Goal: Communication & Community: Answer question/provide support

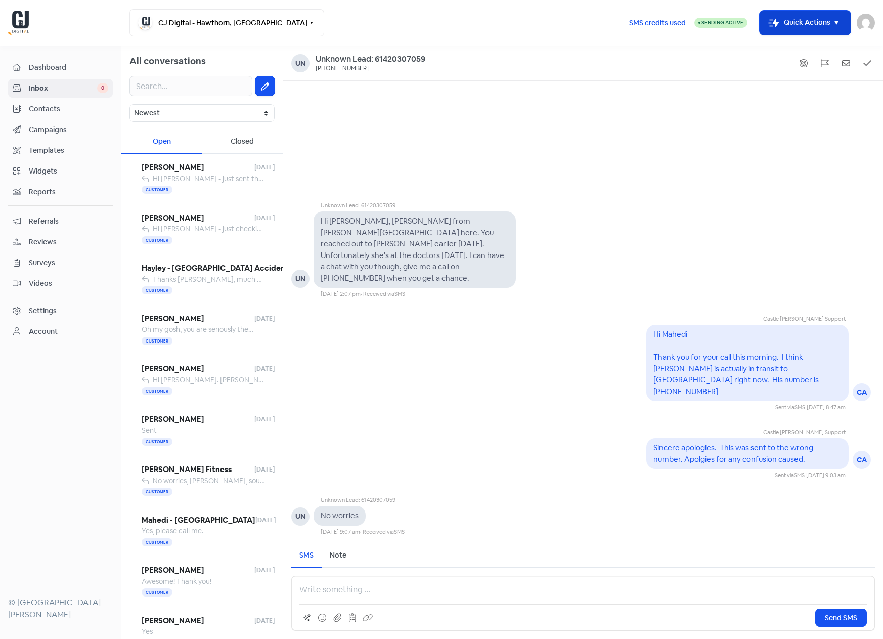
click at [816, 27] on button "Icon For Thunder-move Quick Actions" at bounding box center [805, 23] width 91 height 24
click at [792, 47] on button "Add new contact" at bounding box center [792, 48] width 118 height 20
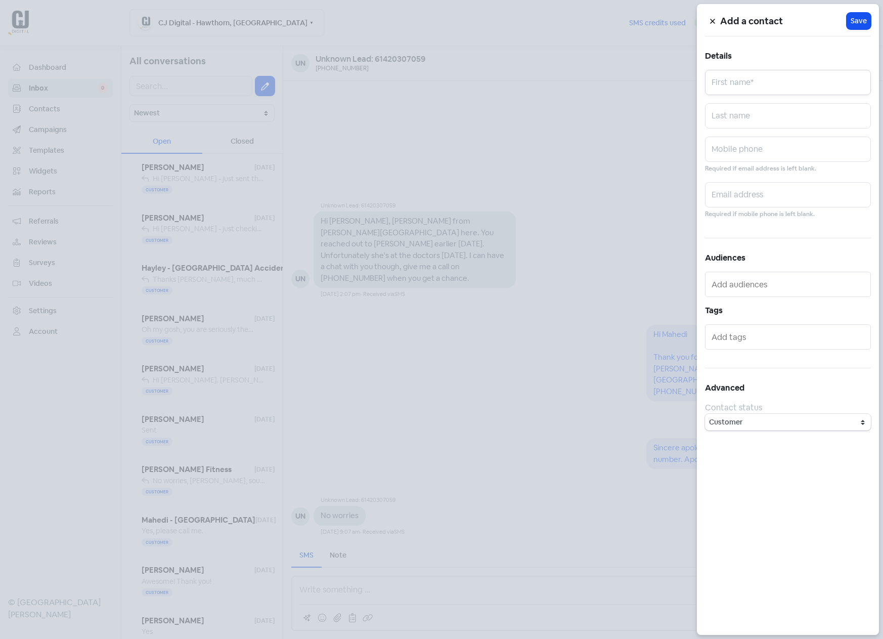
click at [742, 85] on input "text" at bounding box center [788, 82] width 166 height 25
type input "[PERSON_NAME]"
click at [745, 116] on input "text" at bounding box center [788, 115] width 166 height 25
type input "Aus Speed Automotive"
click at [741, 152] on input "text" at bounding box center [788, 149] width 166 height 25
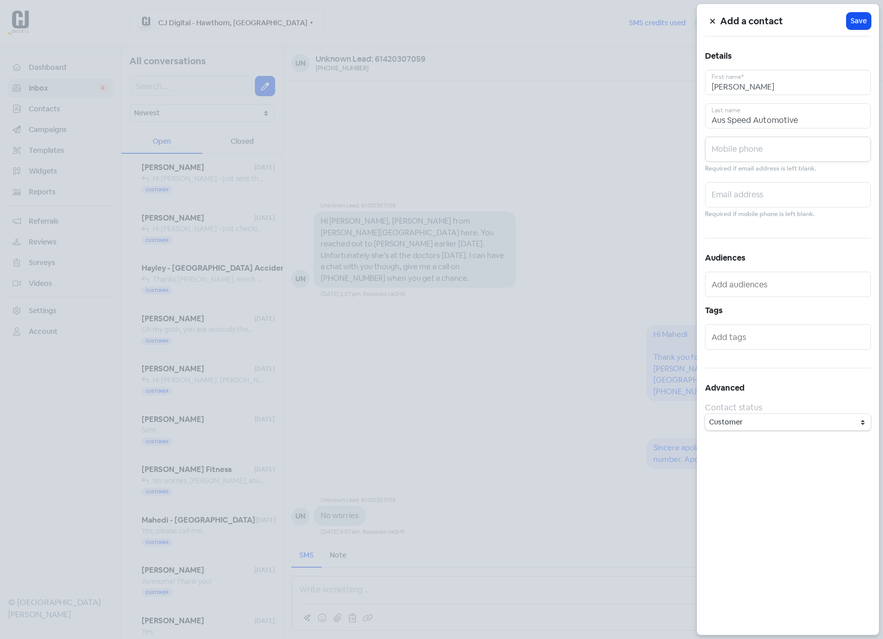
paste input "0434 620 087"
type input "0434 620 087"
click at [862, 16] on span "Save" at bounding box center [859, 21] width 16 height 11
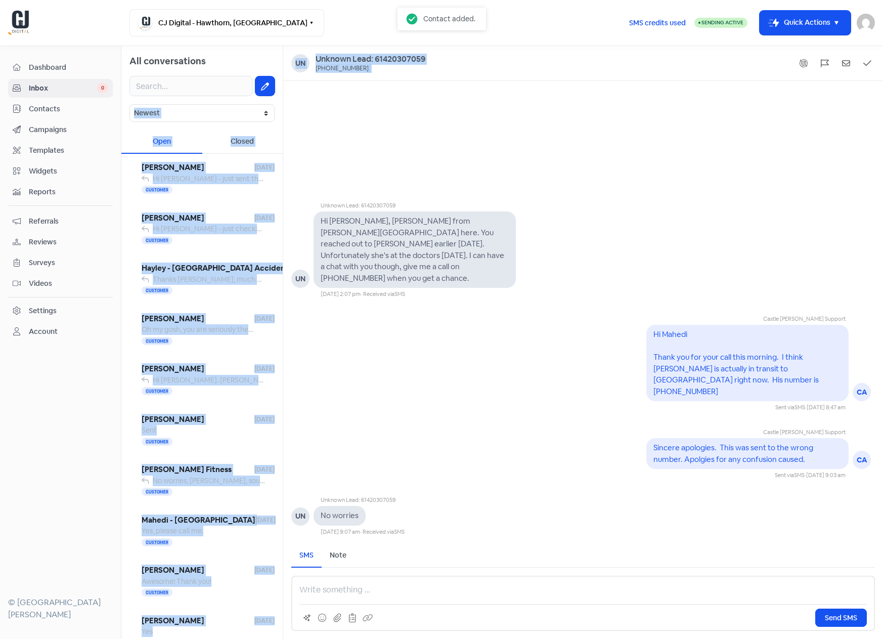
click at [281, 86] on div "All conversations Newest Unread Read Flagged Unflagged Open Closed [PERSON_NAME…" at bounding box center [502, 342] width 762 height 593
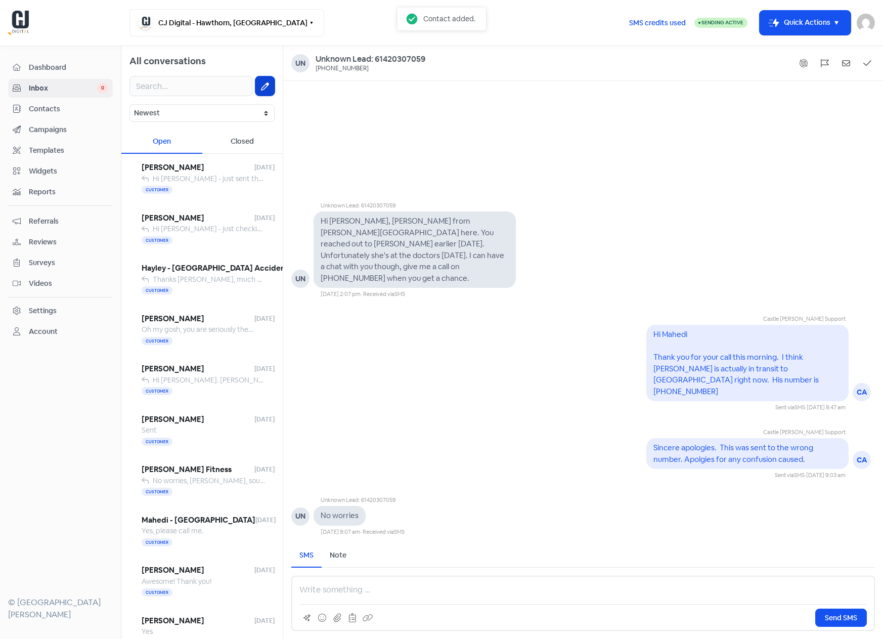
drag, startPoint x: 278, startPoint y: 86, endPoint x: 273, endPoint y: 86, distance: 5.1
click at [278, 86] on div at bounding box center [201, 86] width 161 height 36
click at [267, 85] on icon at bounding box center [265, 86] width 8 height 8
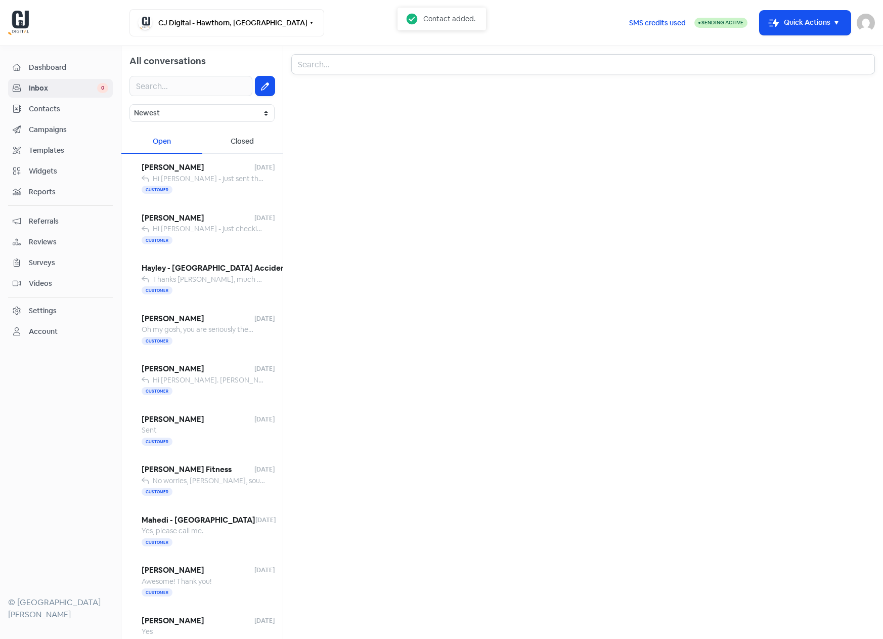
click at [329, 64] on input "text" at bounding box center [583, 64] width 584 height 20
type input "[PERSON_NAME]"
click at [327, 95] on div "[PERSON_NAME] Aus Speed Automotive" at bounding box center [583, 97] width 567 height 12
click at [329, 591] on p at bounding box center [584, 590] width 568 height 12
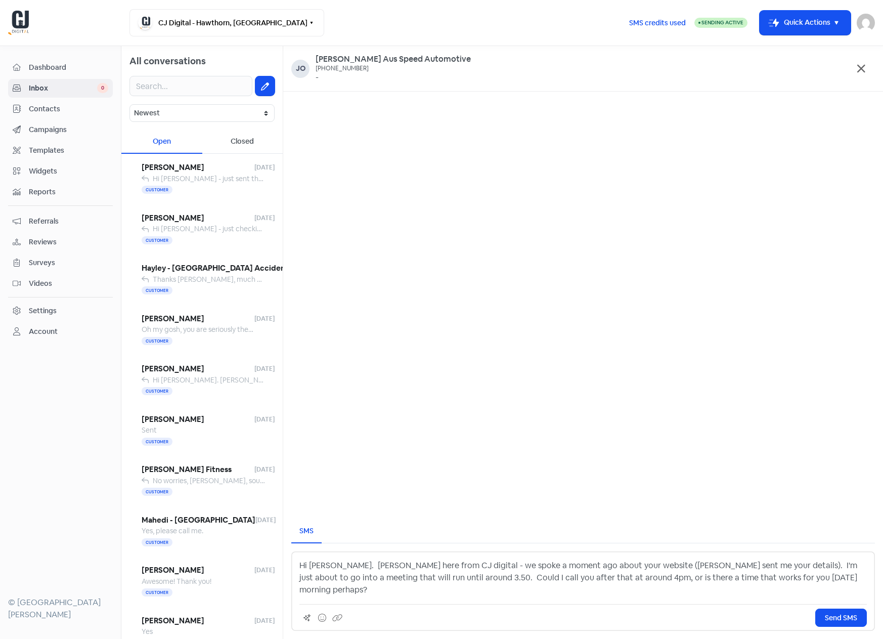
drag, startPoint x: 431, startPoint y: 589, endPoint x: 490, endPoint y: 593, distance: 59.3
click at [431, 590] on p "Hi [PERSON_NAME]. [PERSON_NAME] here from CJ digital - we spoke a moment ago ab…" at bounding box center [584, 578] width 568 height 36
click at [830, 613] on span "Send SMS" at bounding box center [841, 618] width 32 height 11
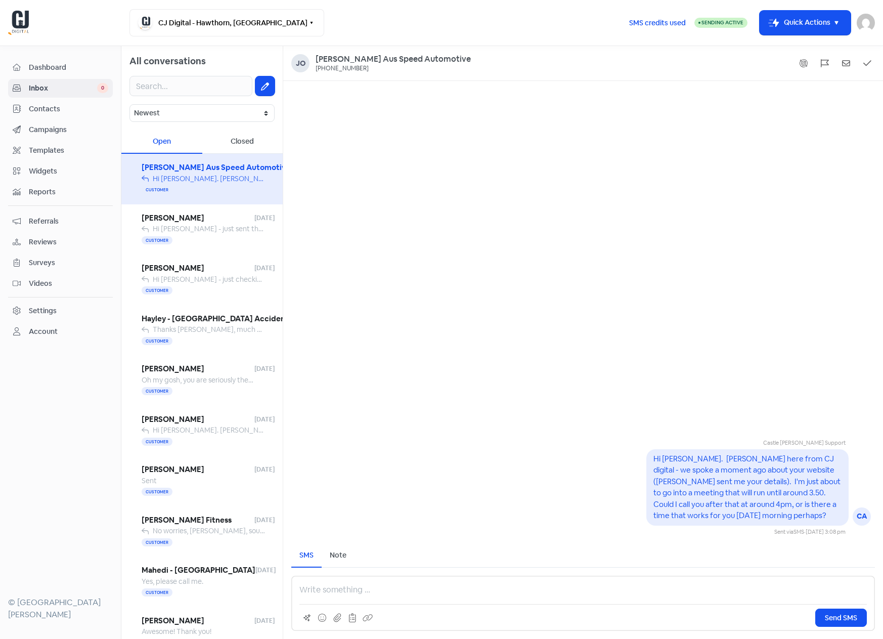
click at [335, 592] on p at bounding box center [584, 590] width 568 height 12
click at [842, 620] on span "Send SMS" at bounding box center [841, 618] width 32 height 11
